Goal: Transaction & Acquisition: Purchase product/service

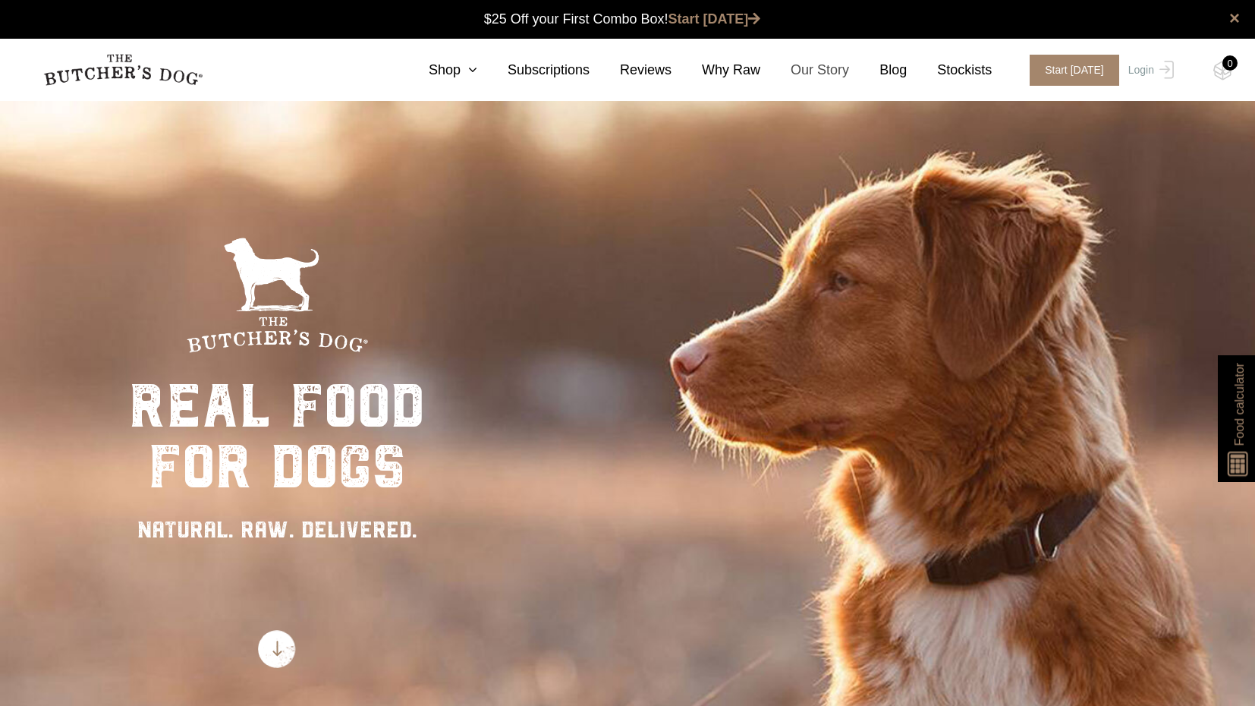
click at [822, 74] on link "Our Story" at bounding box center [804, 70] width 89 height 20
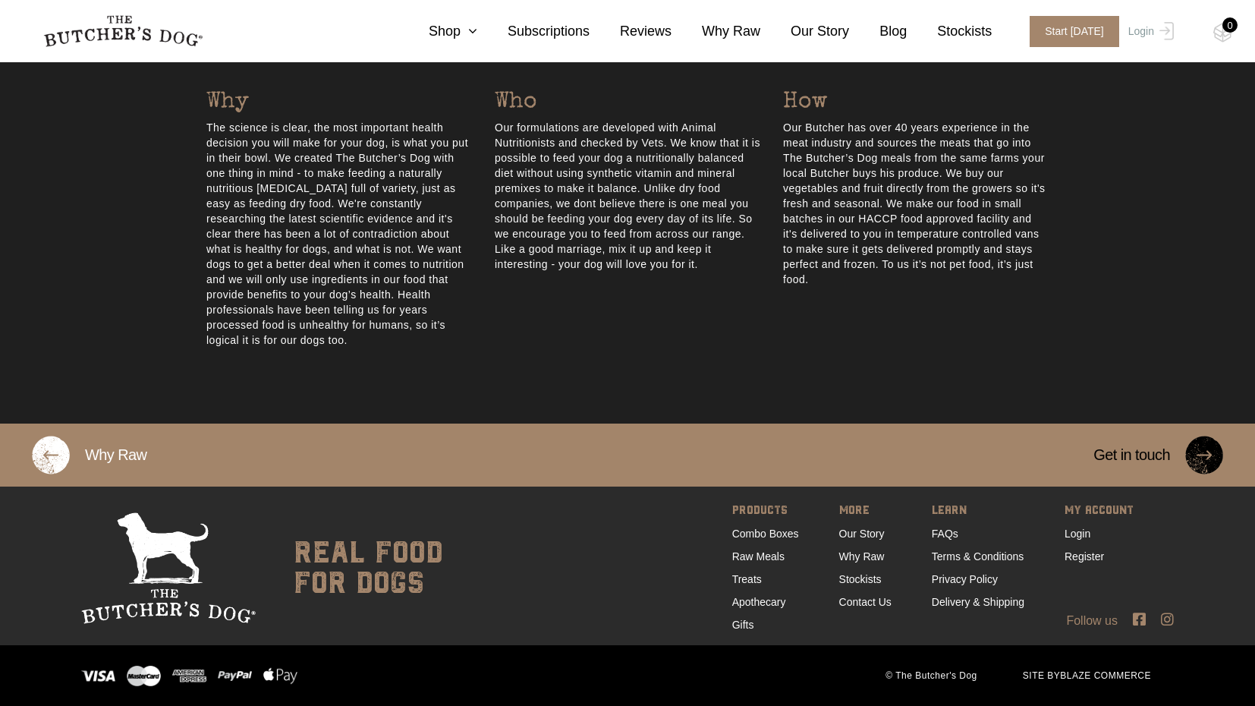
scroll to position [744, 0]
click at [932, 528] on link "FAQs" at bounding box center [945, 533] width 27 height 12
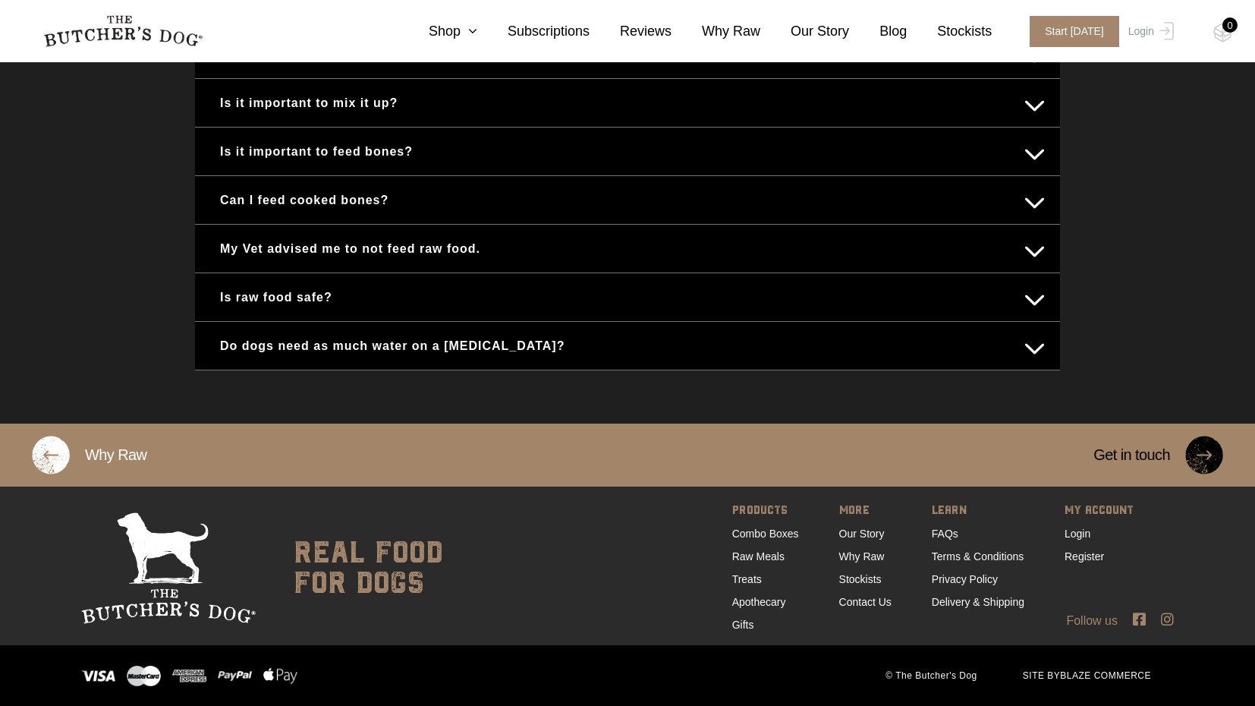
scroll to position [889, 0]
click at [757, 555] on link "Raw Meals" at bounding box center [758, 556] width 52 height 12
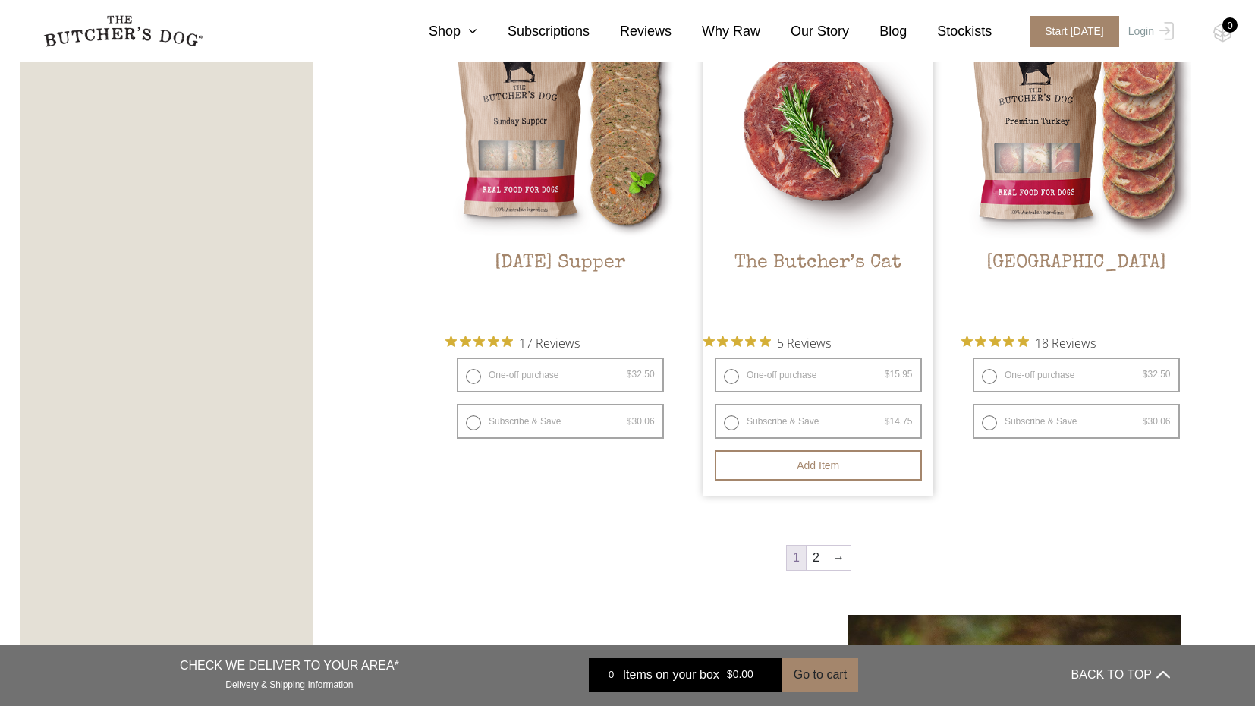
scroll to position [2260, 0]
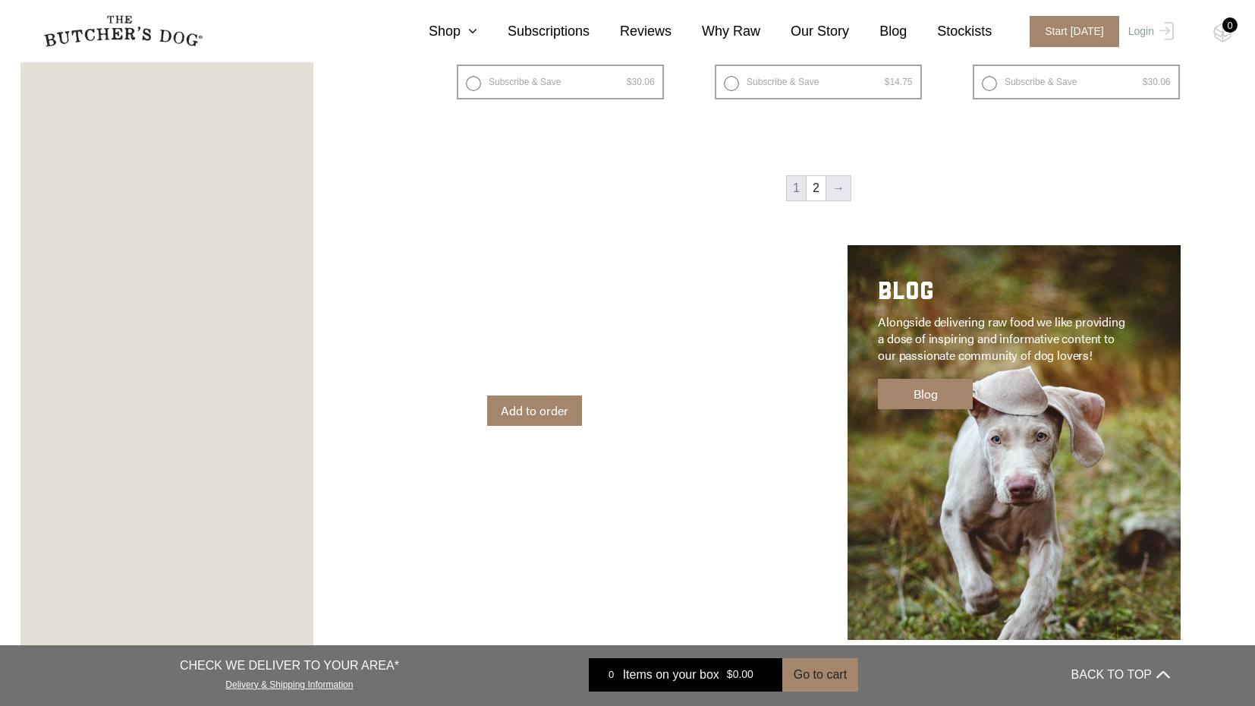
click at [838, 187] on link "→" at bounding box center [838, 188] width 24 height 24
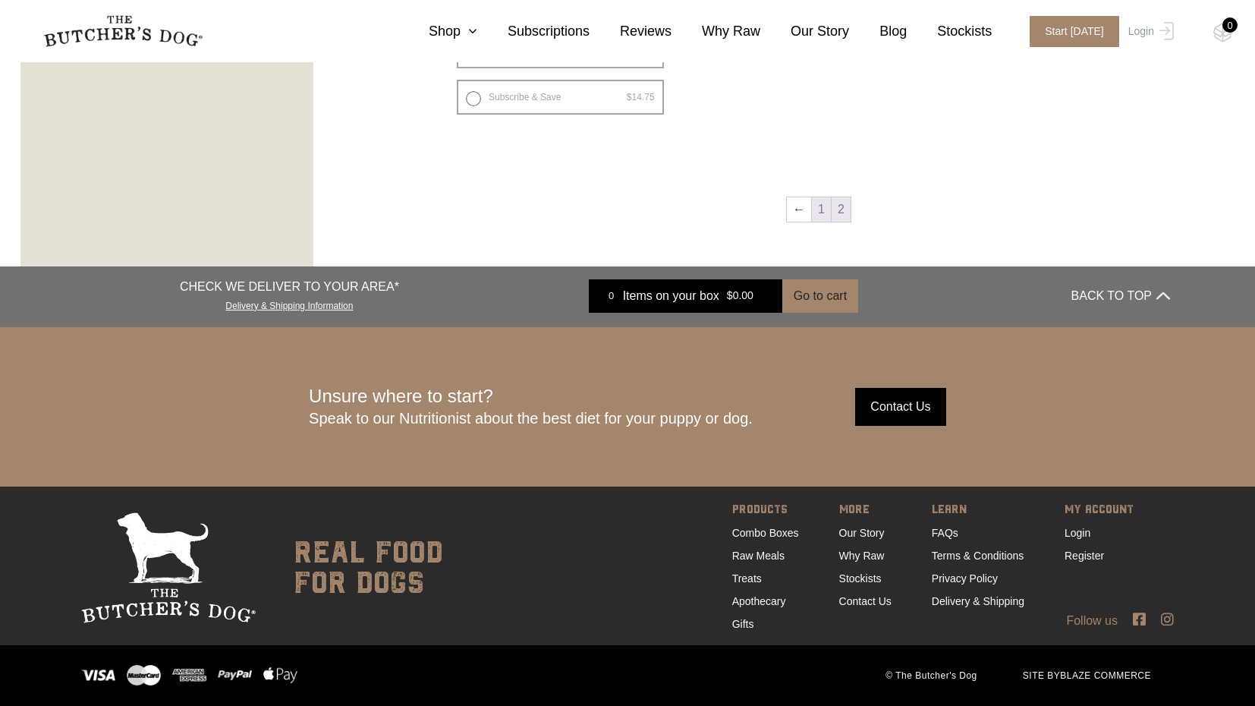
scroll to position [1286, 0]
click at [815, 197] on link "1" at bounding box center [821, 209] width 19 height 24
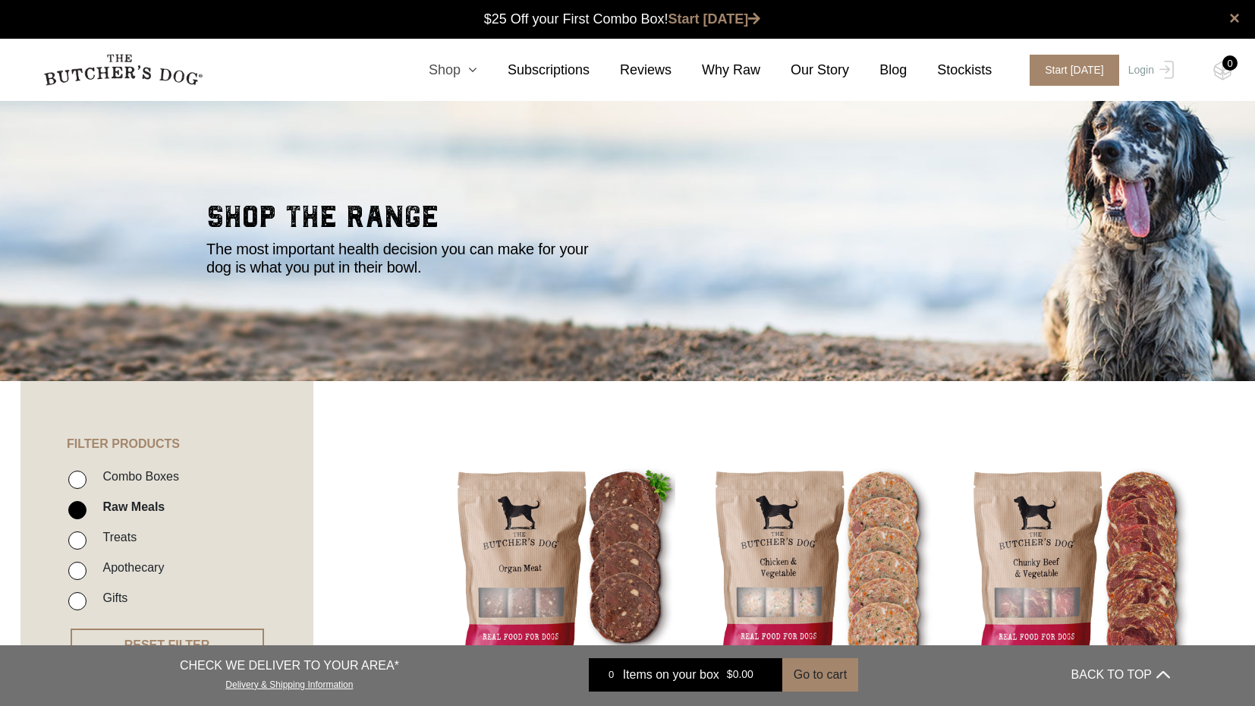
click at [458, 69] on link "Shop" at bounding box center [437, 70] width 79 height 20
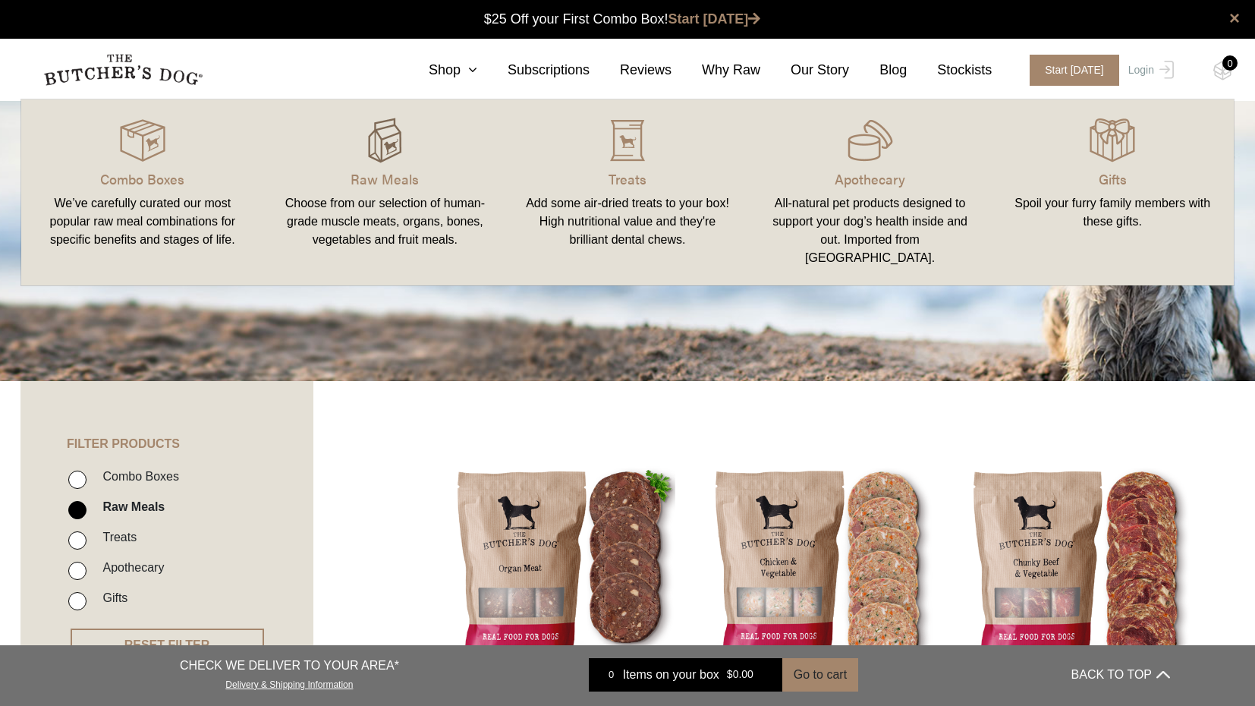
click at [409, 139] on div at bounding box center [385, 141] width 206 height 46
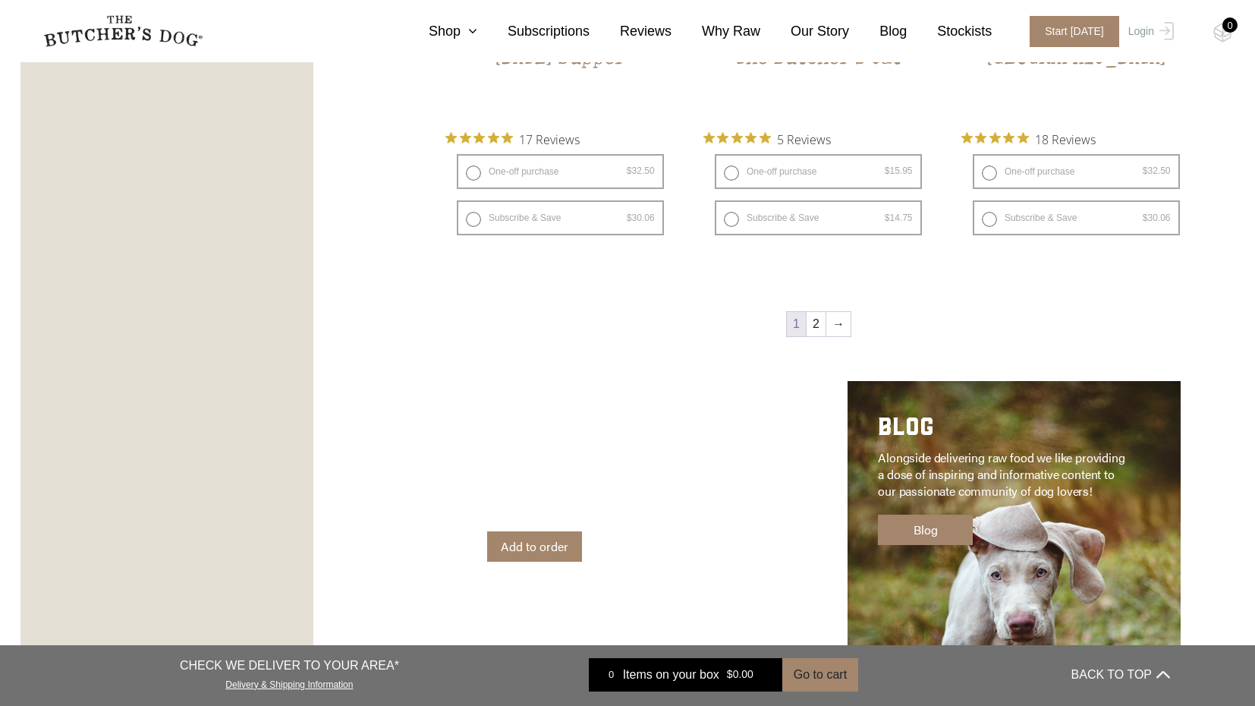
scroll to position [2149, 0]
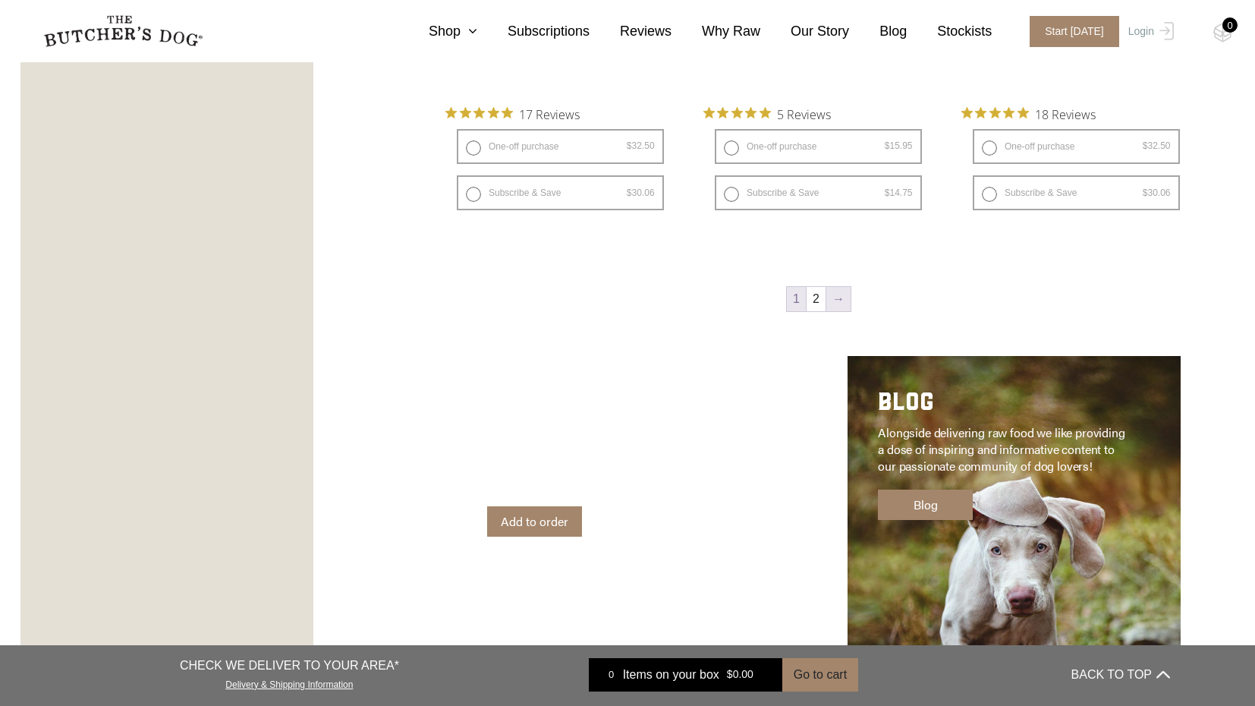
click at [836, 301] on link "→" at bounding box center [838, 299] width 24 height 24
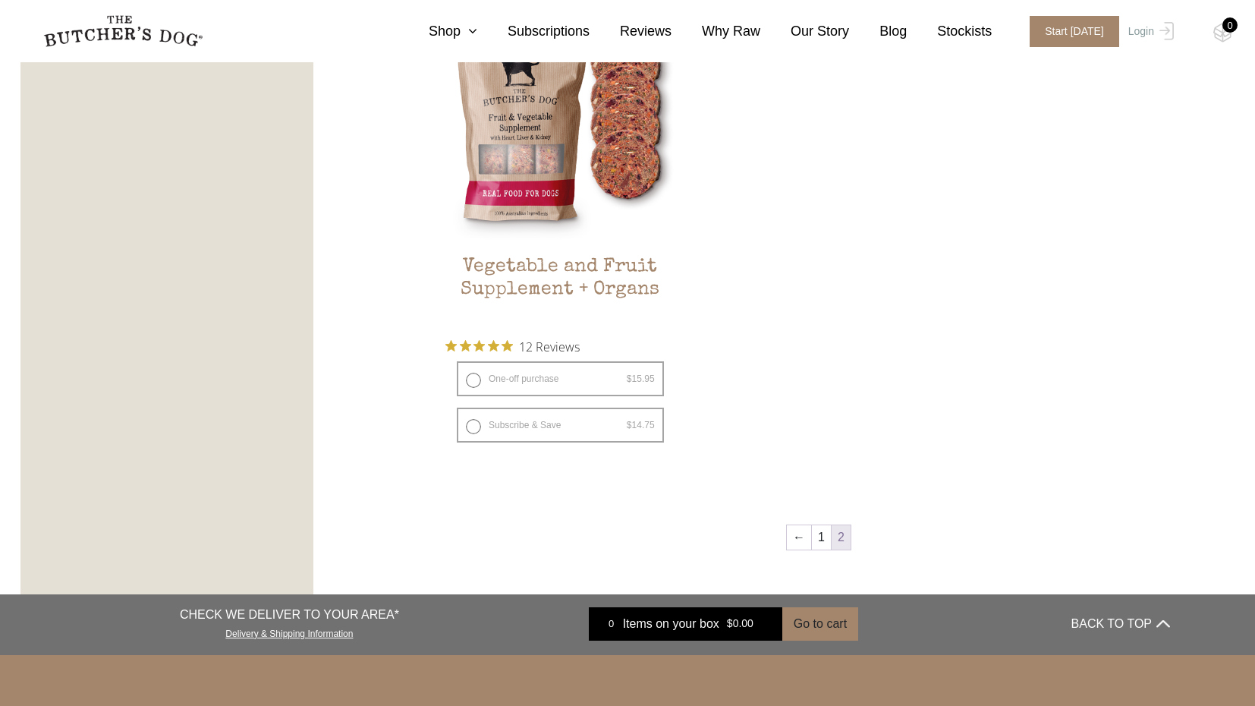
scroll to position [1111, 0]
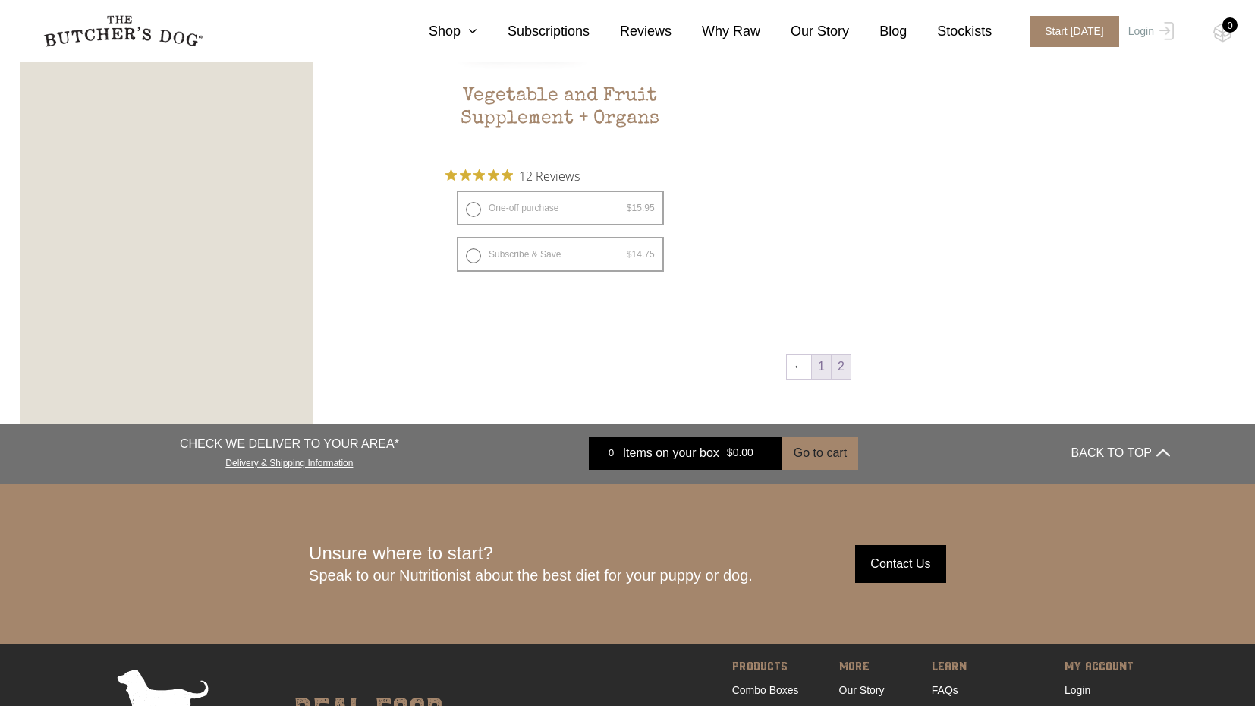
click at [817, 354] on link "1" at bounding box center [821, 366] width 19 height 24
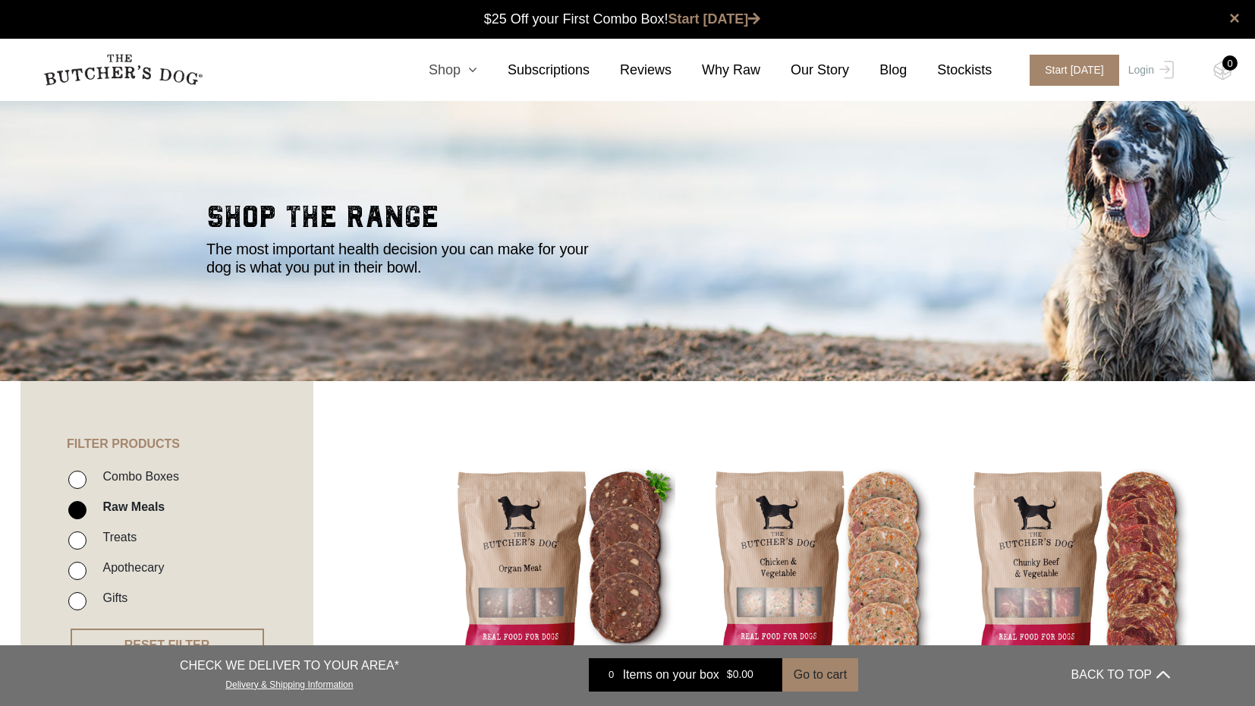
click at [461, 67] on link "Shop" at bounding box center [437, 70] width 79 height 20
